Goal: Information Seeking & Learning: Learn about a topic

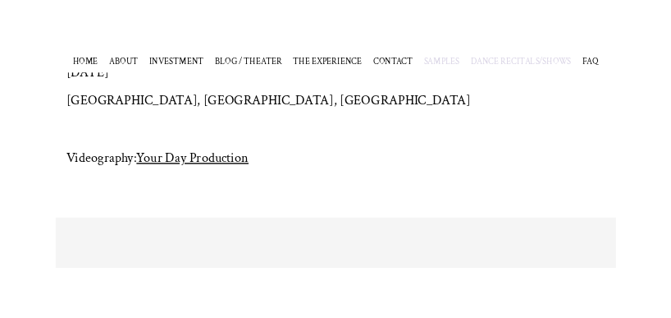
scroll to position [364, 0]
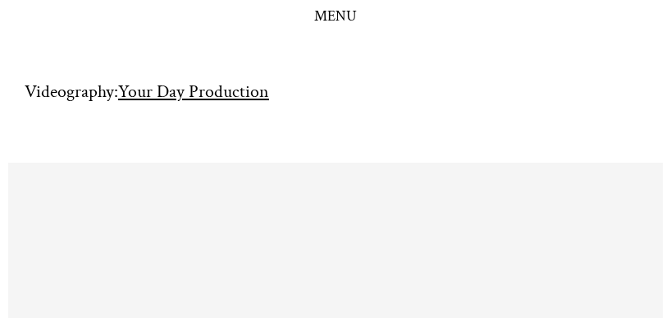
click at [525, 112] on div "[DATE] [GEOGRAPHIC_DATA], [GEOGRAPHIC_DATA], [GEOGRAPHIC_DATA] Videography: You…" at bounding box center [336, 53] width 622 height 179
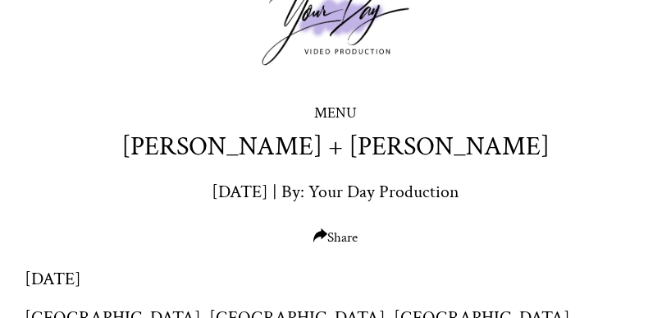
scroll to position [0, 0]
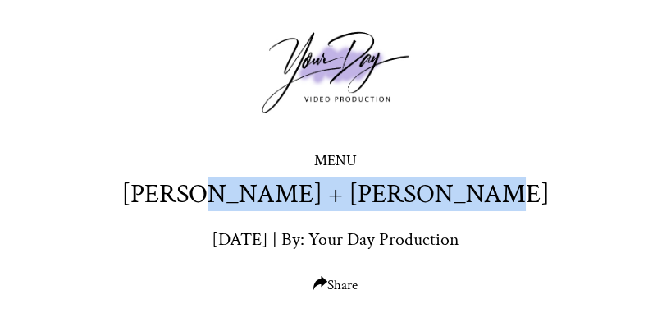
drag, startPoint x: 213, startPoint y: 190, endPoint x: 469, endPoint y: 193, distance: 255.3
click at [469, 193] on div "[PERSON_NAME] + [PERSON_NAME] [DATE] | By: Your Day Production Share" at bounding box center [335, 234] width 671 height 117
copy h1 "[PERSON_NAME] + [PERSON_NAME]"
click at [462, 192] on div "[PERSON_NAME] + [PERSON_NAME] [DATE] | By: Your Day Production Share" at bounding box center [335, 234] width 671 height 117
click at [482, 193] on div "[PERSON_NAME] + [PERSON_NAME] [DATE] | By: Your Day Production Share" at bounding box center [335, 234] width 671 height 117
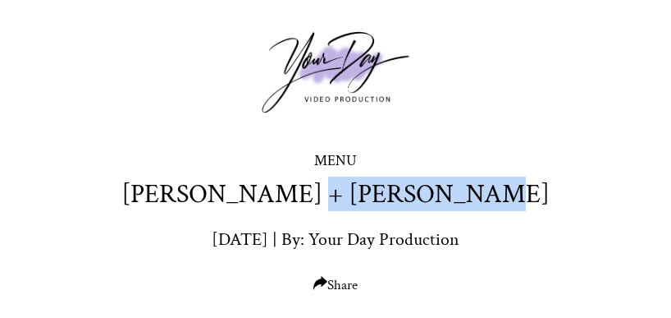
drag, startPoint x: 474, startPoint y: 199, endPoint x: 327, endPoint y: 191, distance: 147.1
click at [305, 192] on div "[PERSON_NAME] + [PERSON_NAME] [DATE] | By: Your Day Production Share" at bounding box center [335, 234] width 671 height 117
copy h1 "[PERSON_NAME]"
click at [492, 191] on div "[PERSON_NAME] + [PERSON_NAME] [DATE] | By: Your Day Production Share" at bounding box center [335, 234] width 671 height 117
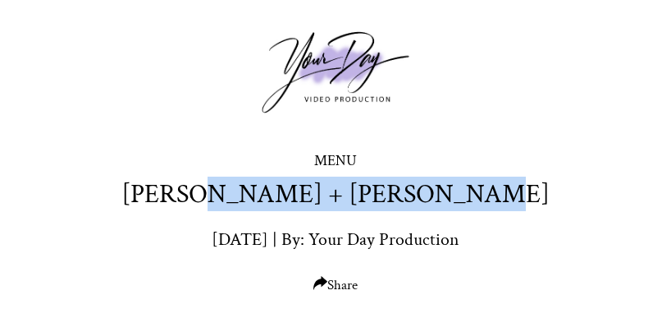
drag, startPoint x: 480, startPoint y: 197, endPoint x: 225, endPoint y: 182, distance: 255.7
click at [218, 182] on div "[PERSON_NAME] + [PERSON_NAME] [DATE] | By: Your Day Production Share" at bounding box center [335, 234] width 671 height 117
copy h1 "[PERSON_NAME] + [PERSON_NAME]"
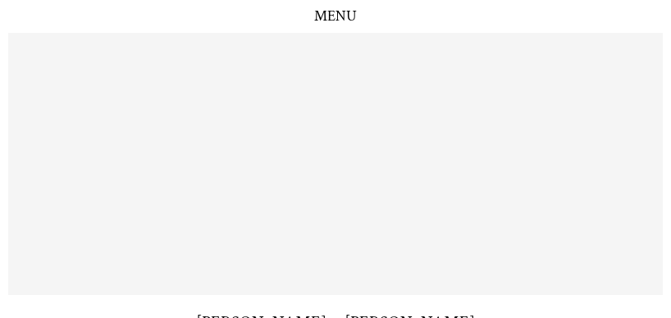
scroll to position [621, 0]
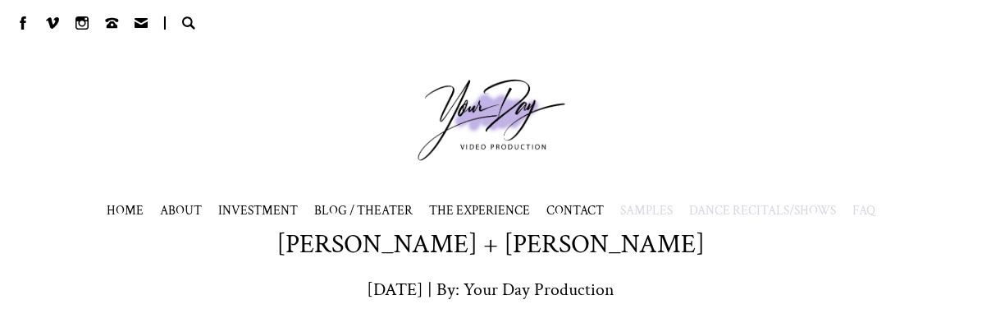
click at [863, 208] on span "FAQ" at bounding box center [864, 210] width 23 height 16
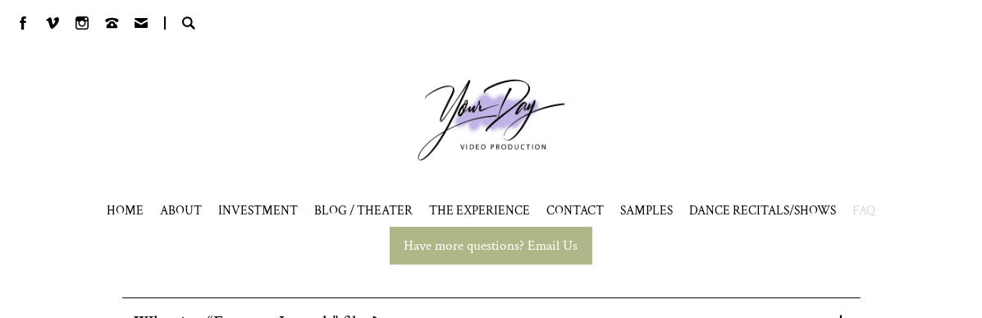
scroll to position [164, 0]
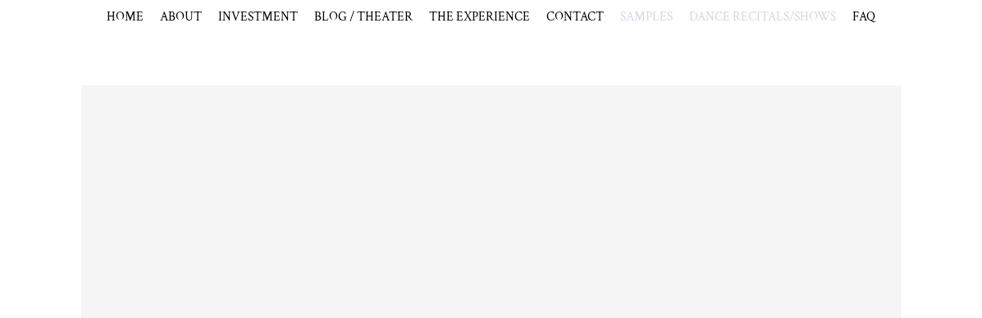
scroll to position [621, 0]
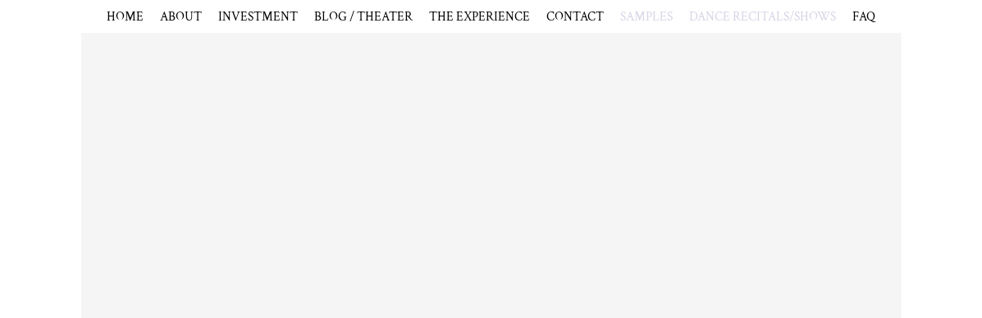
click at [923, 181] on div "[PERSON_NAME] + [PERSON_NAME]" at bounding box center [491, 248] width 982 height 503
click at [349, 16] on span "BLOG / THEATER" at bounding box center [363, 16] width 98 height 16
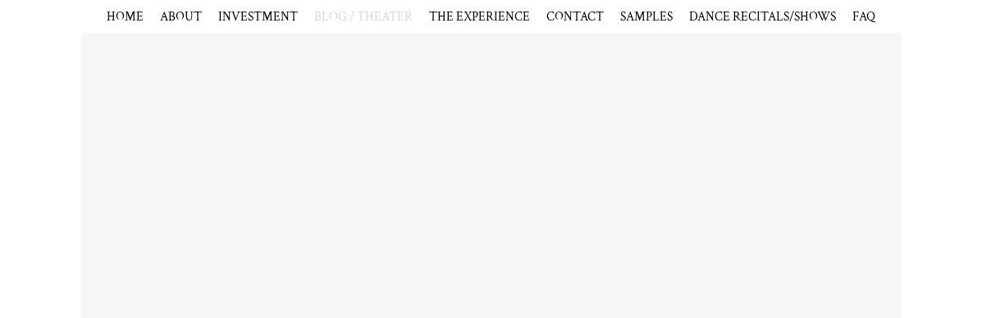
click at [339, 11] on span "BLOG / THEATER" at bounding box center [363, 16] width 98 height 16
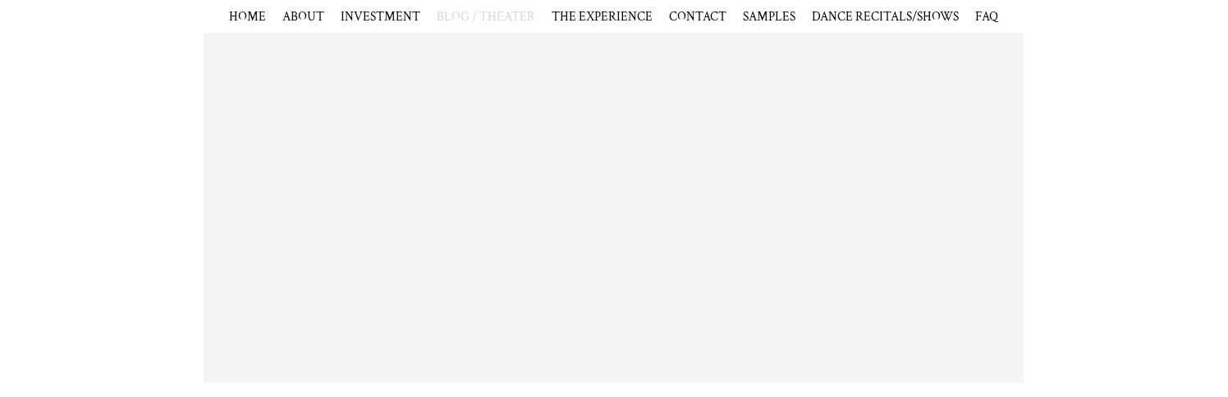
scroll to position [697, 0]
drag, startPoint x: 1045, startPoint y: 244, endPoint x: 1023, endPoint y: 244, distance: 22.2
click at [982, 244] on div "Maria + Rodney Dickey" at bounding box center [614, 172] width 1228 height 503
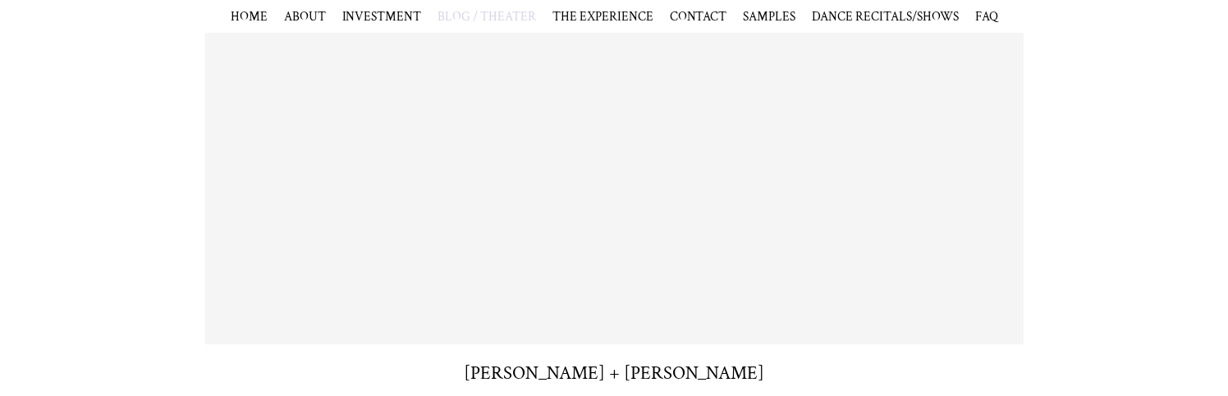
scroll to position [0, 0]
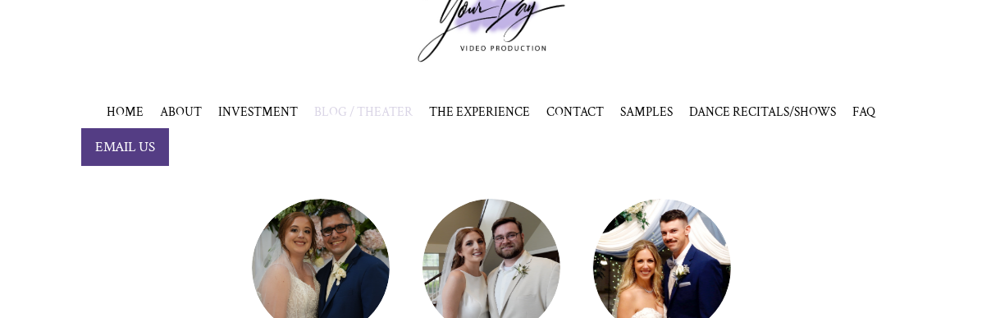
scroll to position [164, 0]
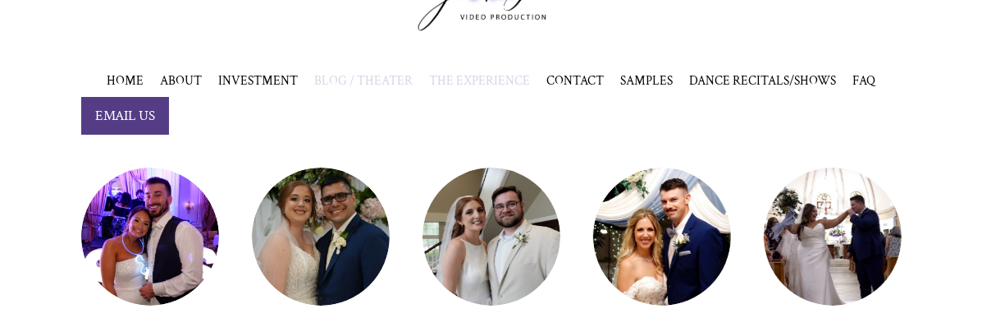
scroll to position [191, 0]
